Goal: Information Seeking & Learning: Check status

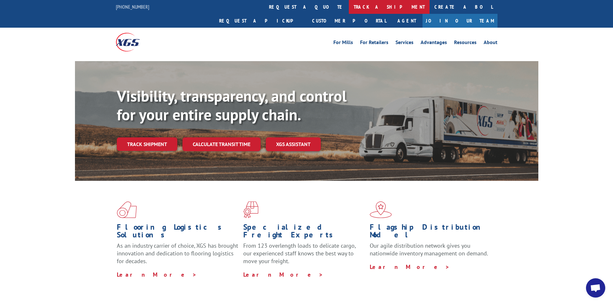
click at [349, 6] on link "track a shipment" at bounding box center [389, 7] width 81 height 14
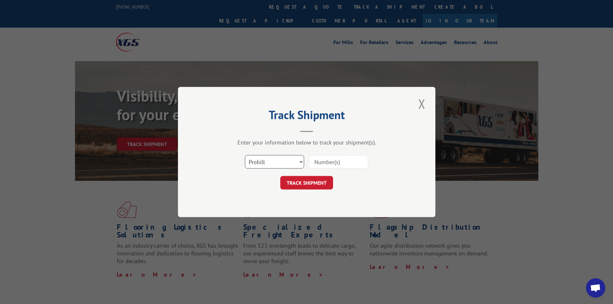
click at [279, 162] on select "Select category... Probill BOL PO" at bounding box center [274, 162] width 59 height 14
select select "bol"
click at [245, 155] on select "Select category... Probill BOL PO" at bounding box center [274, 162] width 59 height 14
click at [322, 160] on input at bounding box center [338, 162] width 59 height 14
paste input "2819421"
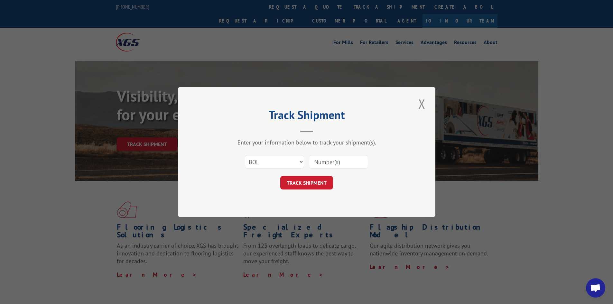
type input "2819421"
click button "TRACK SHIPMENT" at bounding box center [306, 183] width 53 height 14
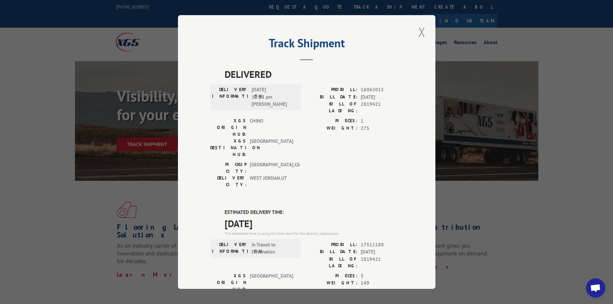
click at [421, 34] on button "Close modal" at bounding box center [421, 32] width 11 height 18
